Goal: Information Seeking & Learning: Understand process/instructions

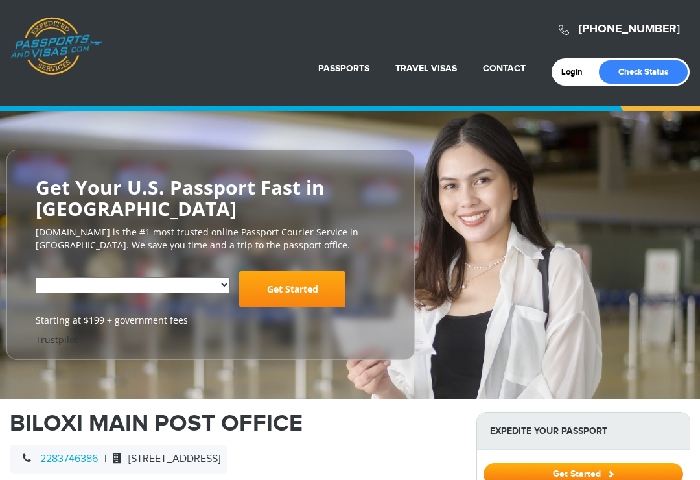
select select "**********"
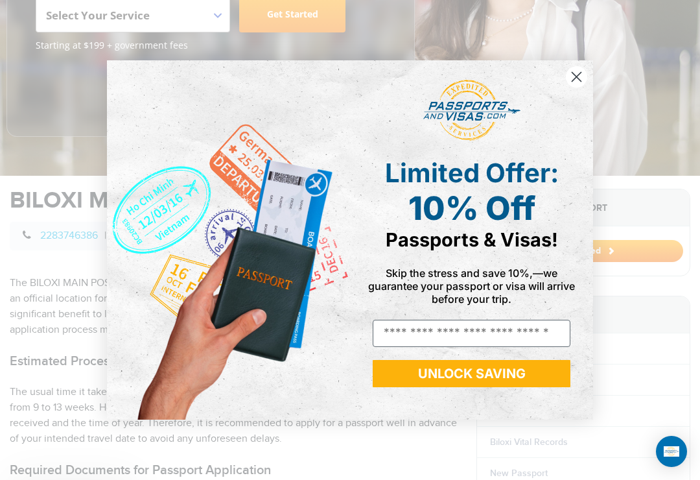
scroll to position [301, 0]
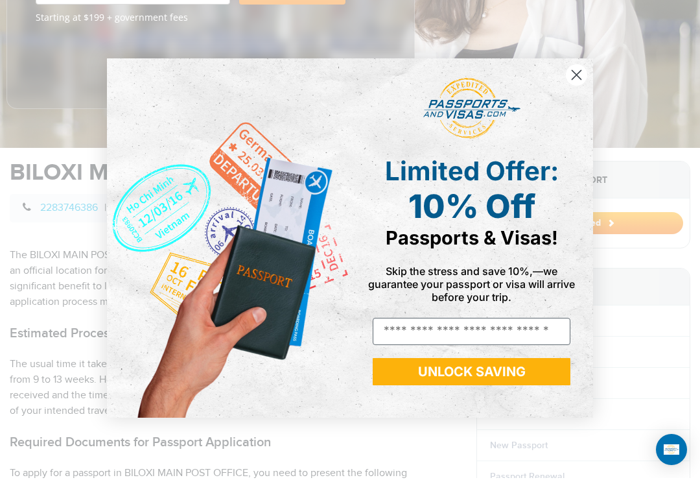
click at [575, 80] on circle "Close dialog" at bounding box center [576, 76] width 21 height 21
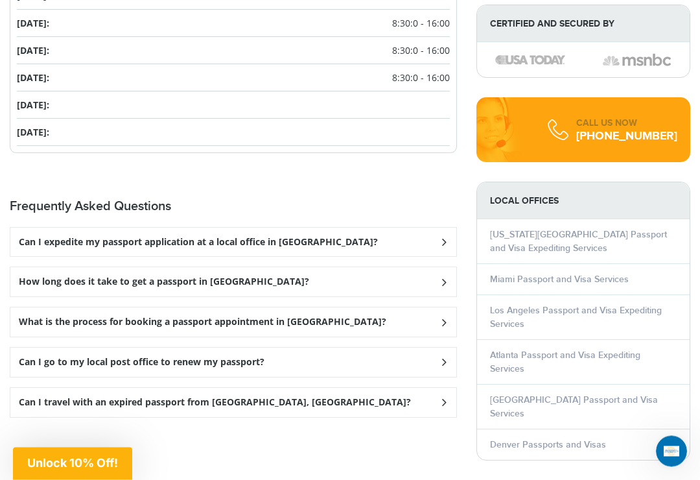
scroll to position [1564, 0]
click at [441, 251] on div "How long does it take to get a passport in Biloxi?" at bounding box center [233, 241] width 446 height 29
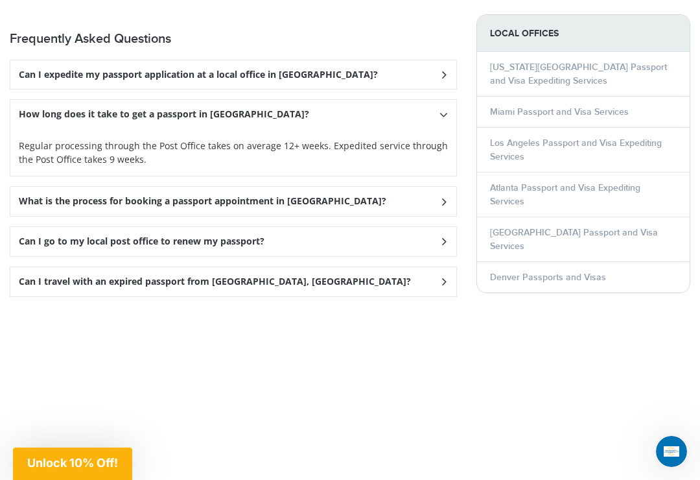
scroll to position [1733, 0]
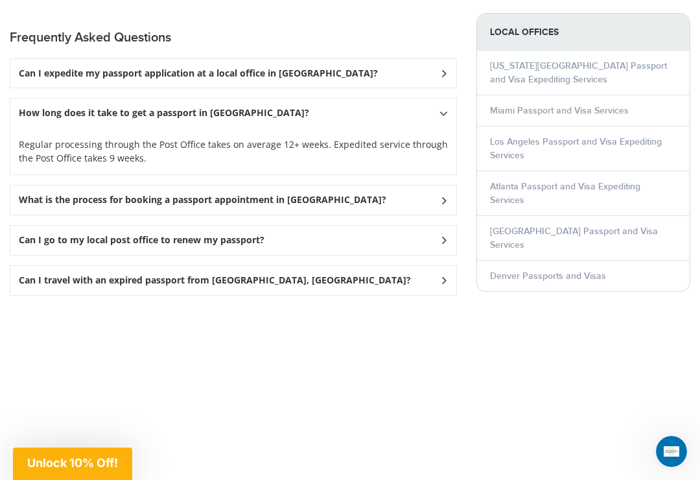
click at [443, 77] on icon at bounding box center [443, 73] width 13 height 8
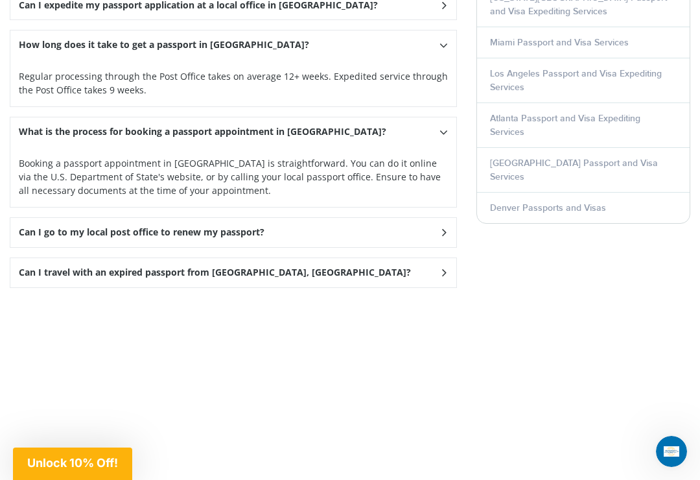
scroll to position [1801, 0]
click at [441, 9] on icon at bounding box center [443, 5] width 13 height 8
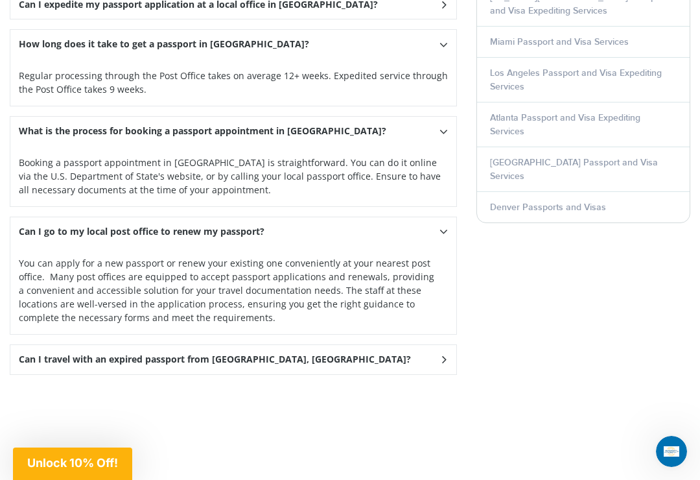
click at [448, 19] on div "Can I travel with an expired passport from Biloxi, MS?" at bounding box center [233, 4] width 446 height 29
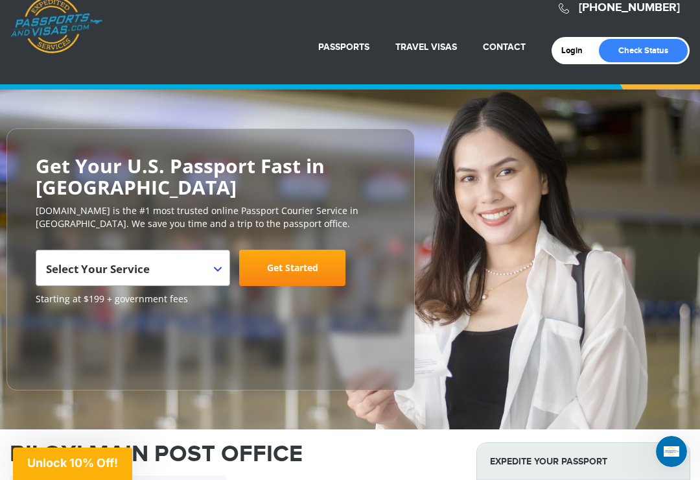
scroll to position [0, 0]
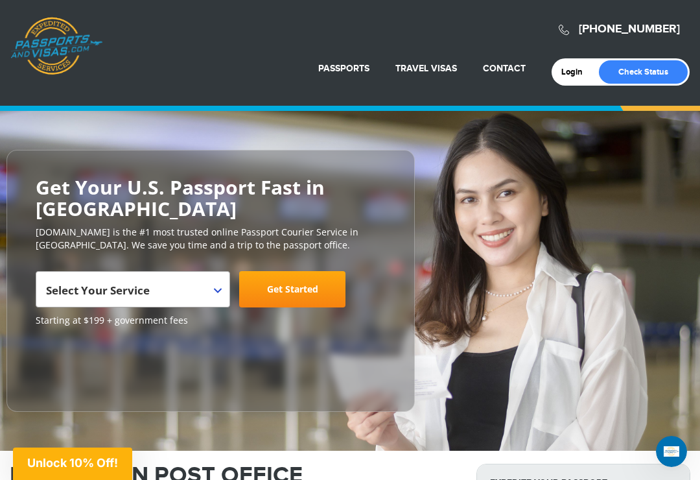
click at [219, 273] on span "Select Your Service" at bounding box center [133, 289] width 194 height 36
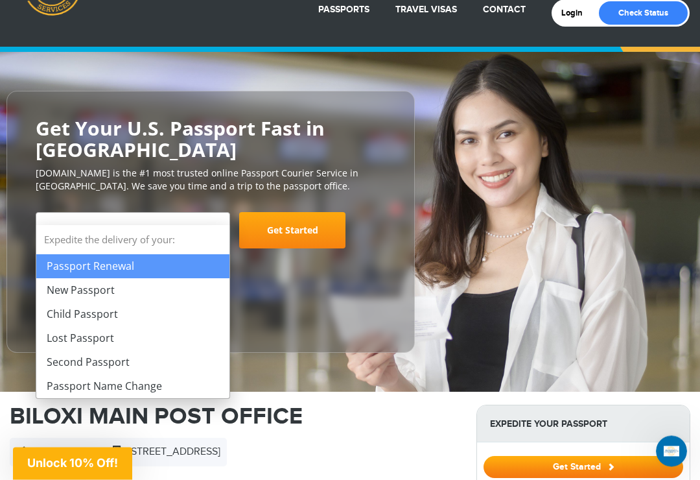
scroll to position [94, 0]
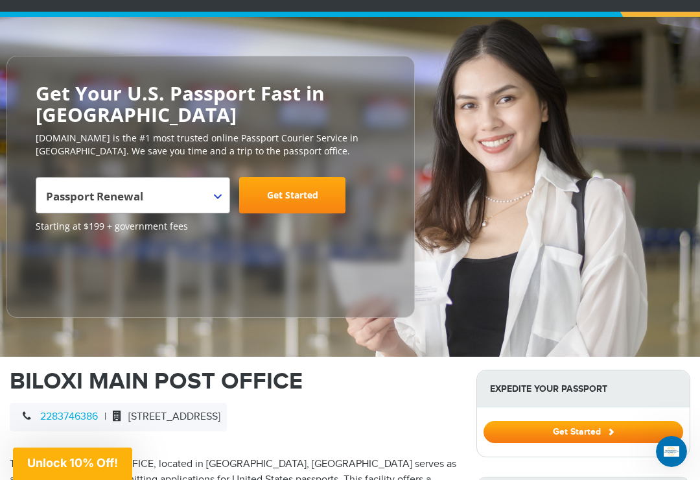
click at [213, 182] on span "Passport Renewal" at bounding box center [131, 200] width 170 height 36
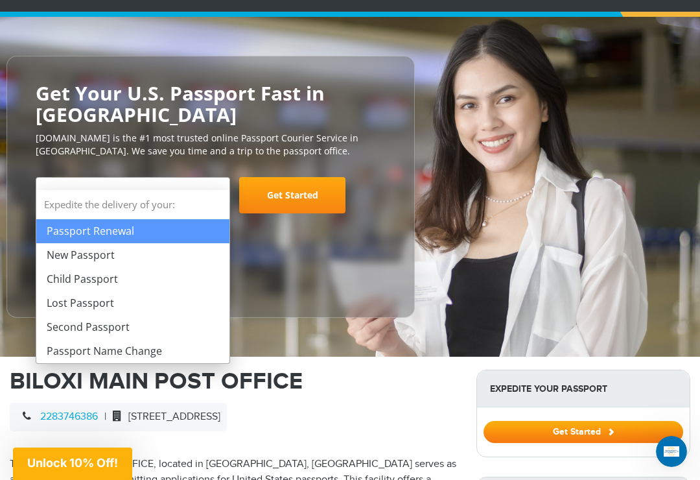
select select "**********"
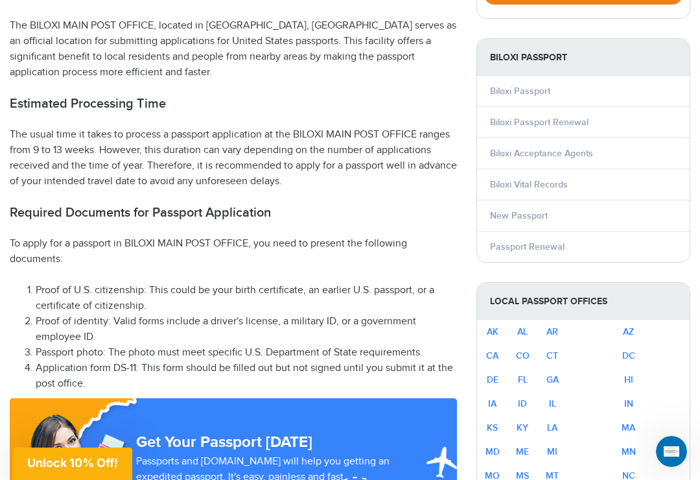
scroll to position [512, 0]
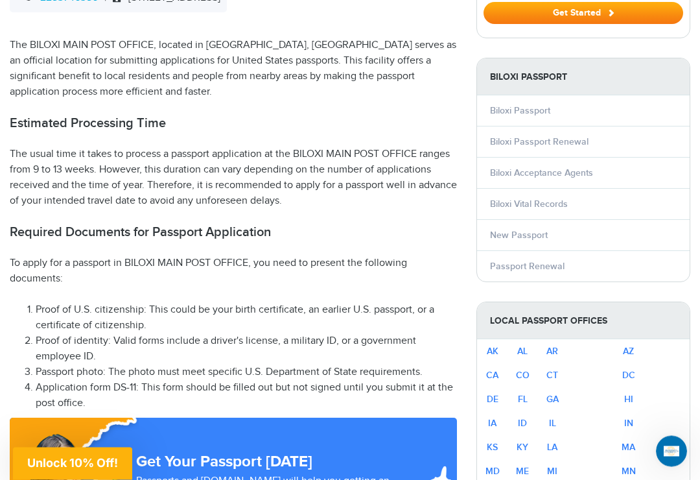
click at [123, 380] on li "Application form DS-11: This form should be filled out but not signed until you…" at bounding box center [246, 395] width 421 height 31
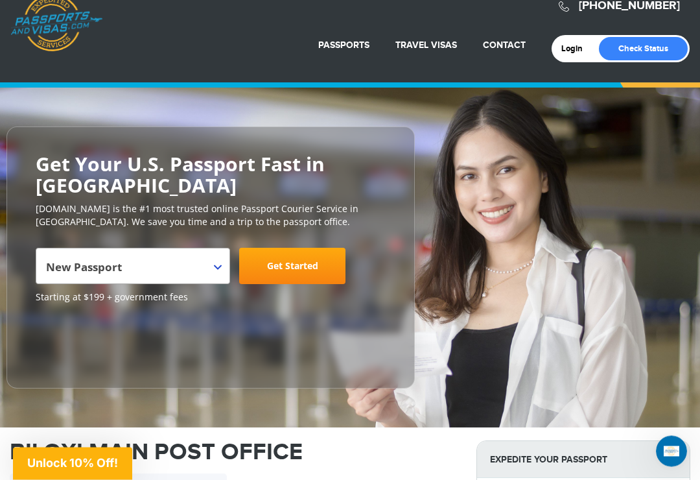
scroll to position [0, 0]
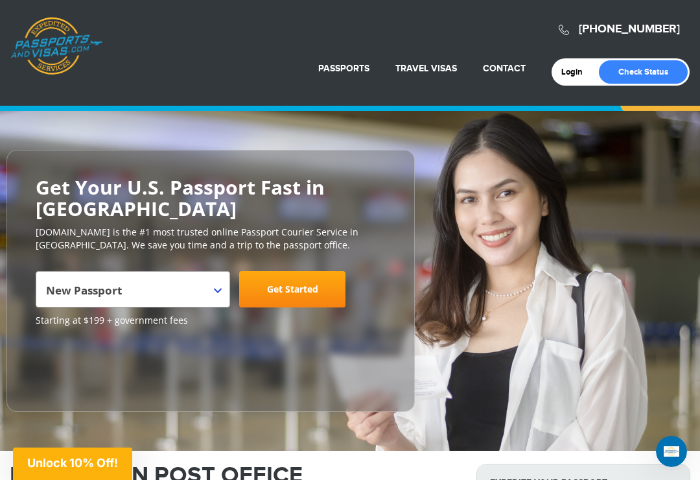
click at [293, 86] on link "Passport Renewal" at bounding box center [315, 99] width 134 height 32
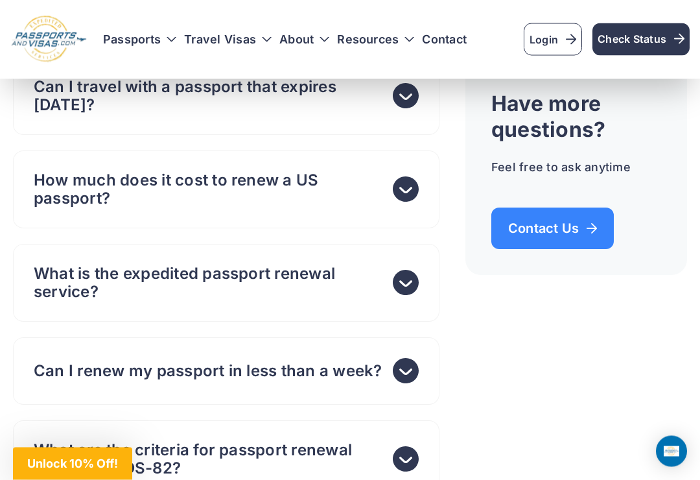
scroll to position [5191, 0]
click at [399, 202] on icon at bounding box center [406, 188] width 26 height 25
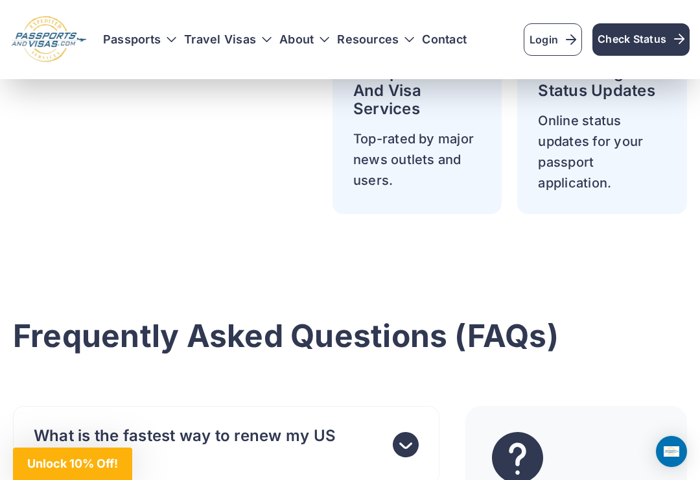
scroll to position [4015, 0]
